Goal: Navigation & Orientation: Find specific page/section

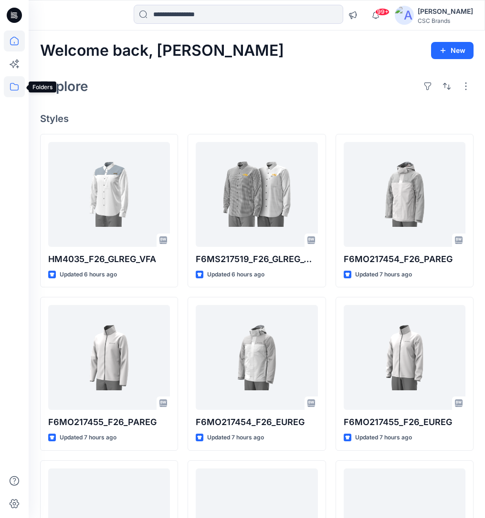
click at [12, 83] on icon at bounding box center [14, 87] width 9 height 8
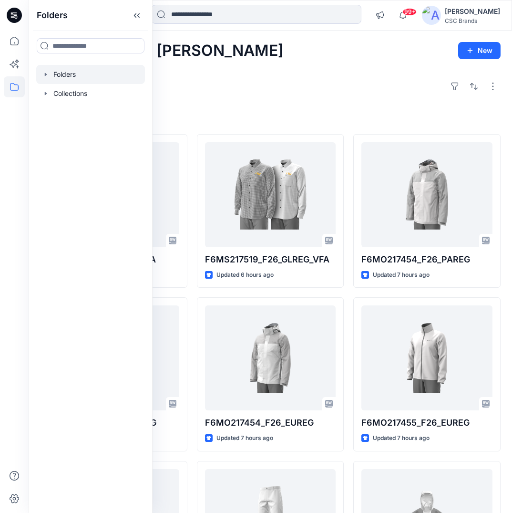
click at [73, 78] on div at bounding box center [90, 74] width 109 height 19
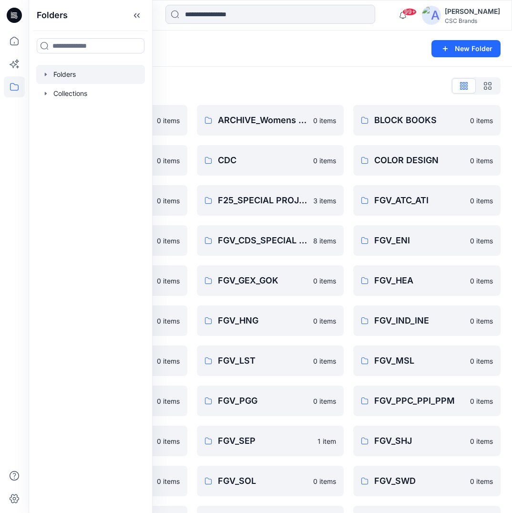
scroll to position [73, 0]
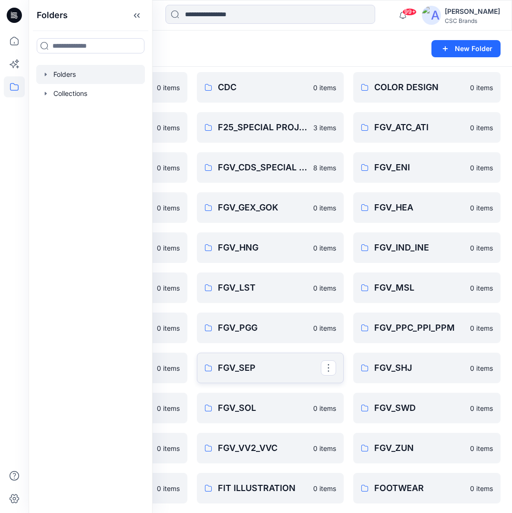
click at [259, 372] on p "FGV_SEP" at bounding box center [269, 367] width 103 height 13
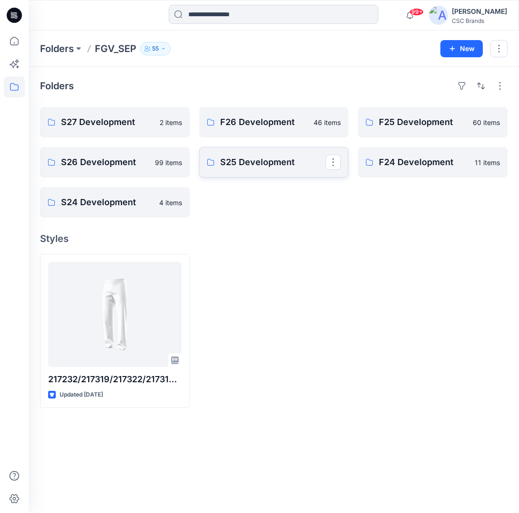
click at [265, 168] on p "S25 Development" at bounding box center [273, 161] width 106 height 13
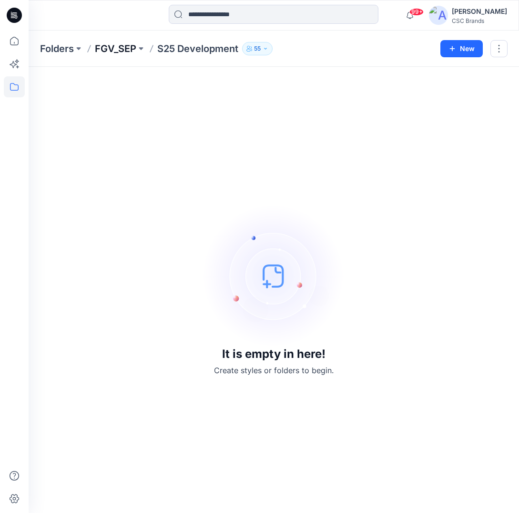
click at [131, 49] on p "FGV_SEP" at bounding box center [115, 48] width 41 height 13
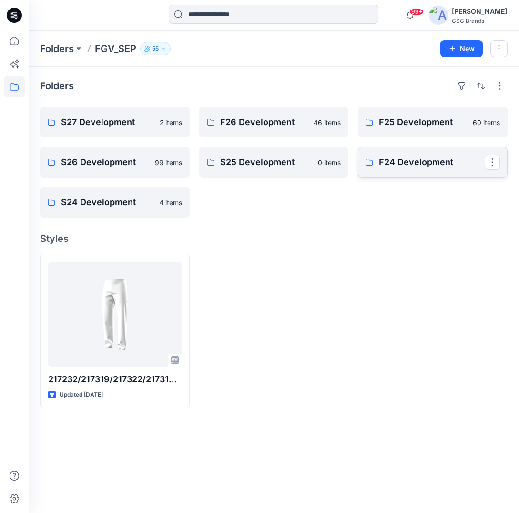
click at [400, 161] on p "F24 Development" at bounding box center [432, 161] width 106 height 13
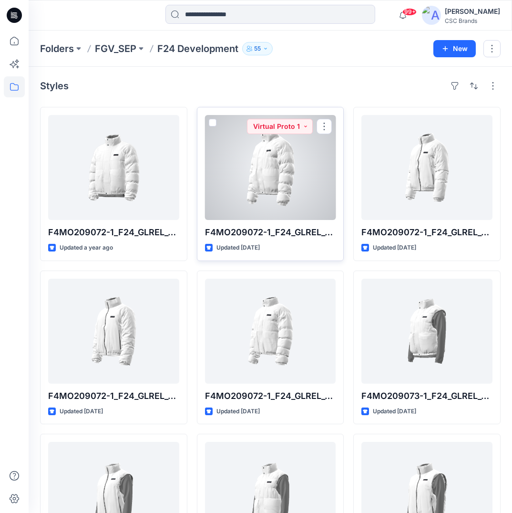
click at [280, 187] on div at bounding box center [270, 167] width 131 height 105
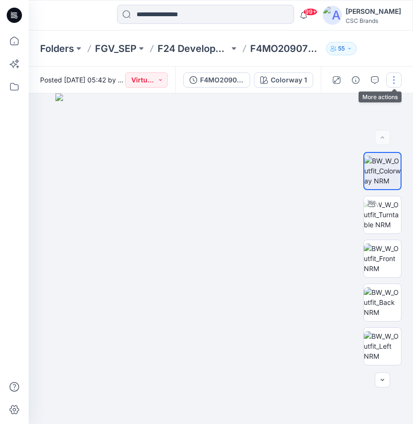
click at [395, 77] on button "button" at bounding box center [393, 79] width 15 height 15
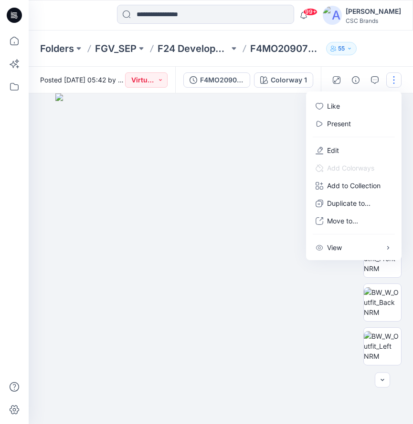
click at [279, 140] on img at bounding box center [220, 258] width 331 height 331
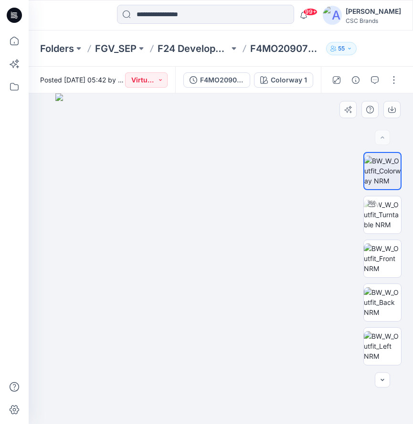
click at [211, 219] on img at bounding box center [220, 258] width 331 height 331
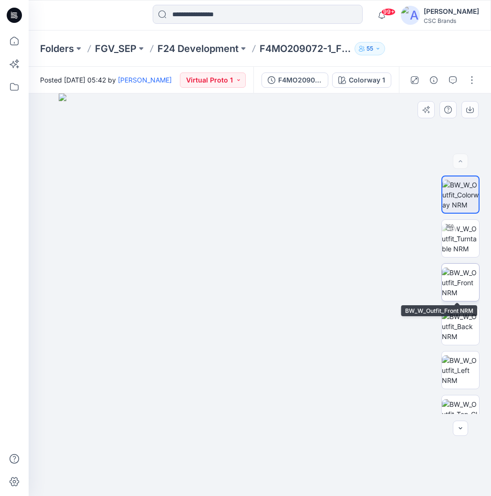
click at [461, 274] on img at bounding box center [460, 283] width 37 height 30
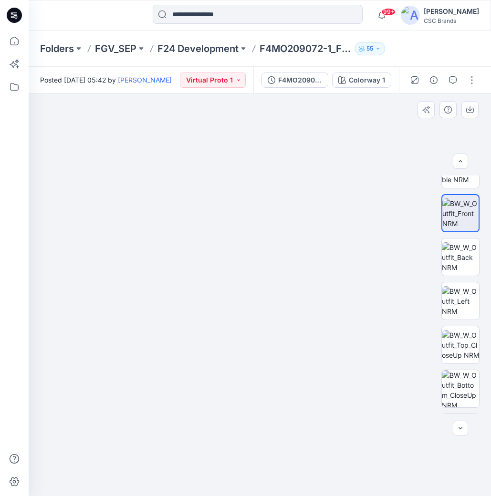
scroll to position [70, 0]
click at [470, 349] on img at bounding box center [460, 345] width 37 height 30
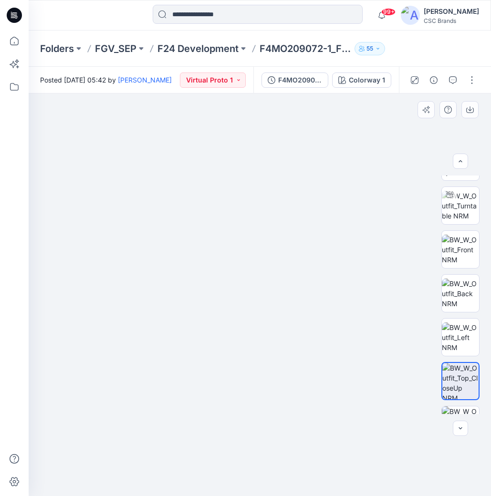
scroll to position [18, 0]
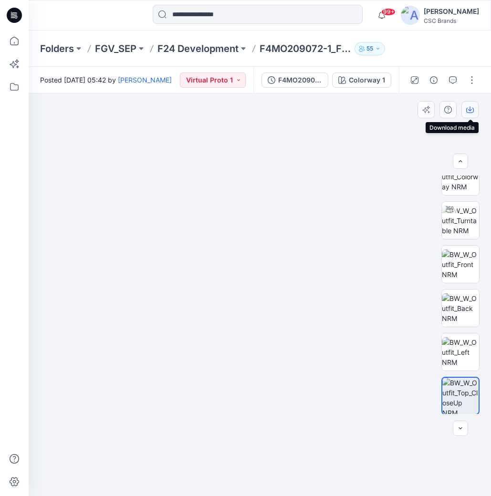
click at [470, 108] on icon "button" at bounding box center [470, 108] width 4 height 5
click at [67, 48] on p "Folders" at bounding box center [57, 48] width 34 height 13
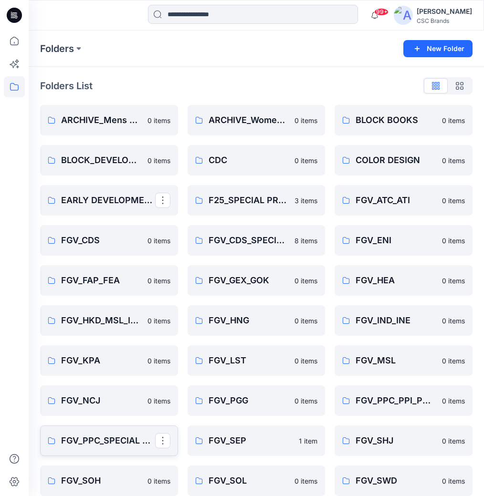
click at [99, 445] on p "FGV_PPC_SPECIAL PROJECT" at bounding box center [108, 440] width 94 height 13
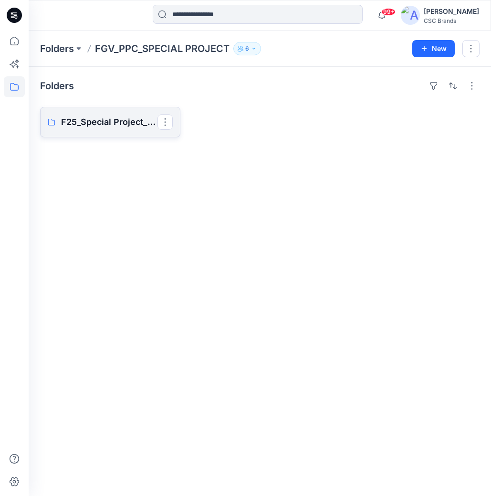
click at [77, 119] on p "F25_Special Project_PPC" at bounding box center [109, 121] width 96 height 13
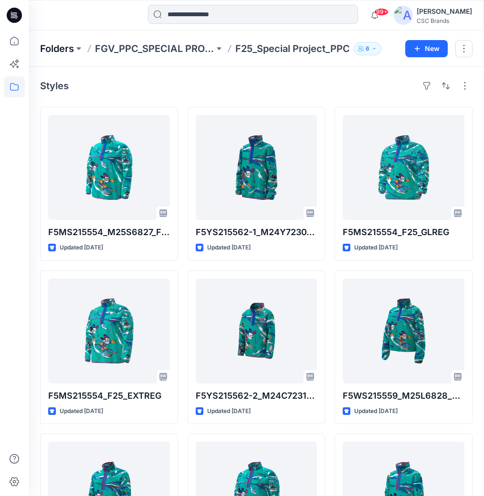
click at [61, 49] on p "Folders" at bounding box center [57, 48] width 34 height 13
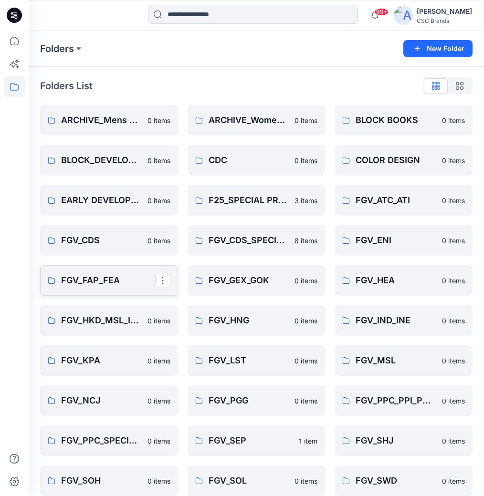
click at [94, 284] on p "FGV_FAP_FEA" at bounding box center [108, 280] width 94 height 13
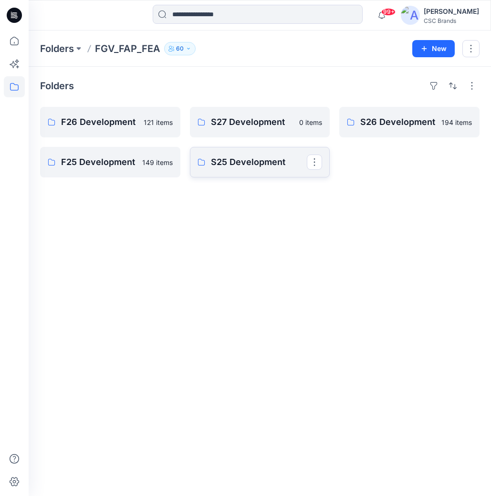
click at [250, 168] on p "S25 Development" at bounding box center [259, 161] width 96 height 13
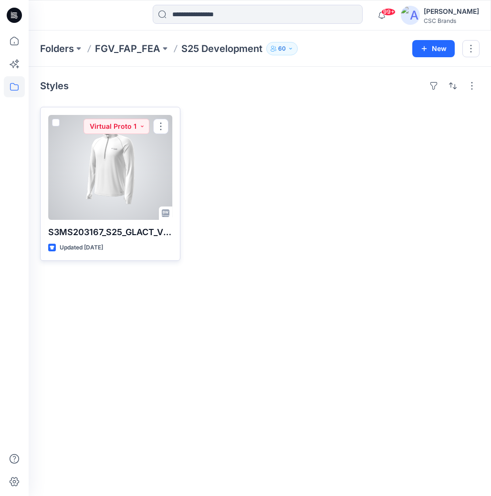
click at [164, 159] on div at bounding box center [110, 167] width 124 height 105
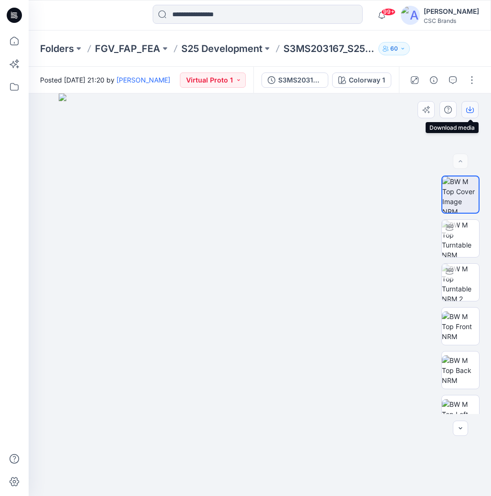
click at [471, 110] on icon "button" at bounding box center [470, 110] width 8 height 8
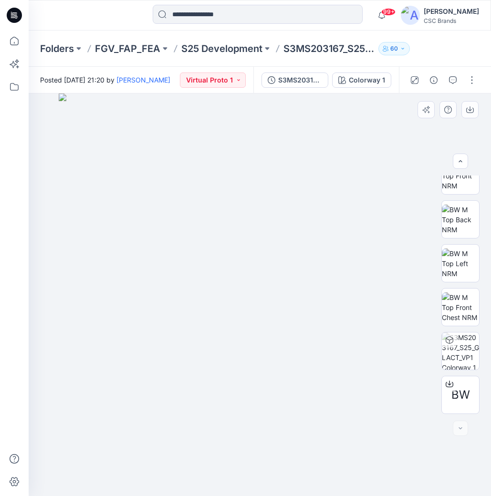
scroll to position [151, 0]
click at [453, 345] on div at bounding box center [449, 339] width 15 height 15
click at [471, 111] on icon "button" at bounding box center [472, 114] width 8 height 8
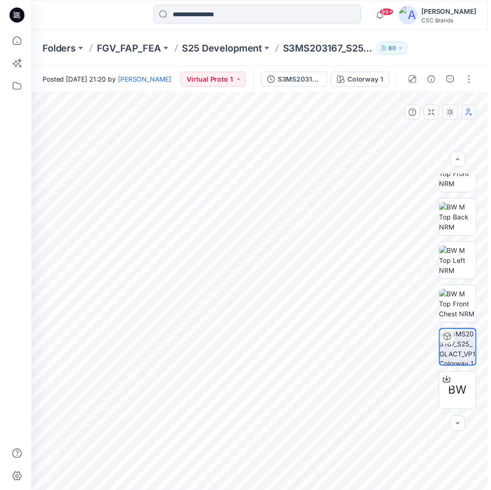
scroll to position [100, 0]
